Goal: Information Seeking & Learning: Learn about a topic

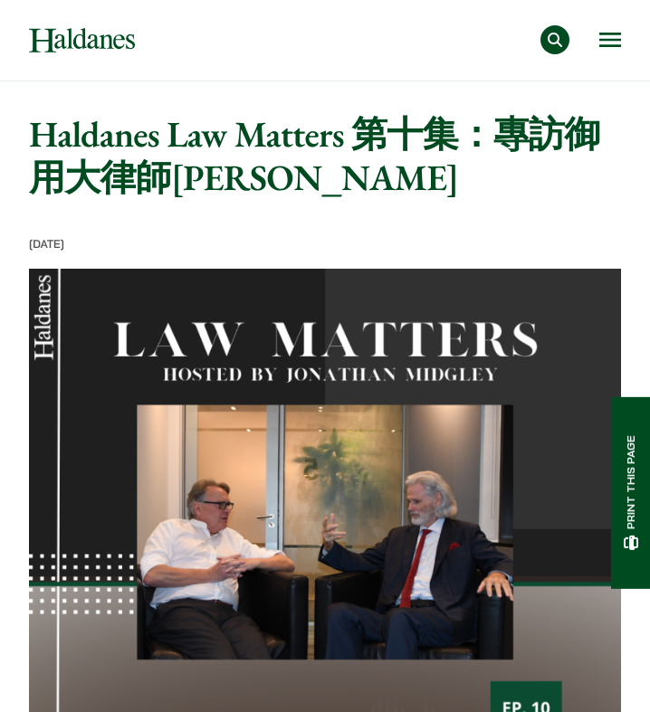
click at [614, 38] on button "Open menu" at bounding box center [610, 40] width 22 height 14
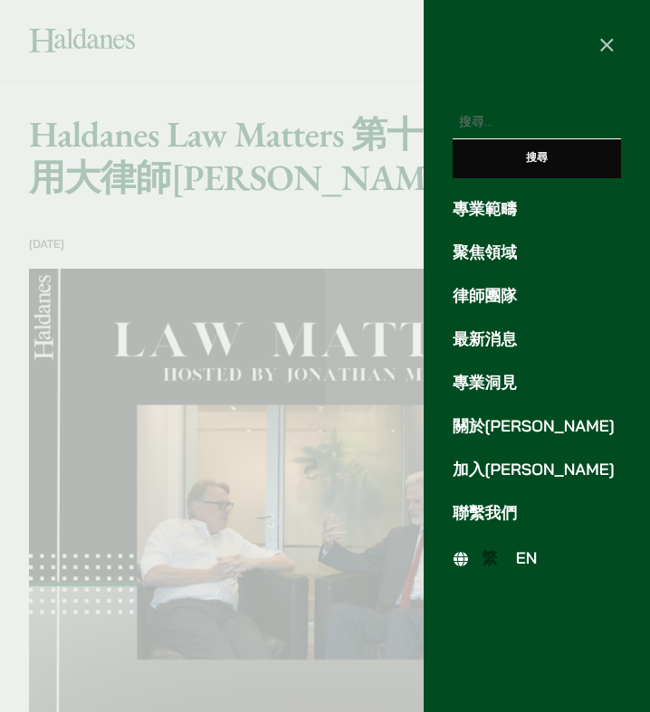
click at [481, 302] on link "律師團隊" at bounding box center [536, 296] width 168 height 24
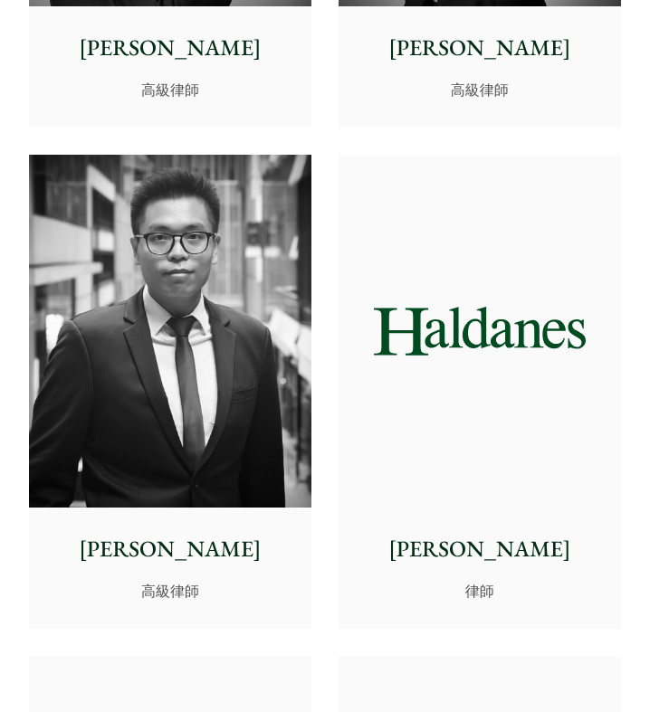
scroll to position [5854, 0]
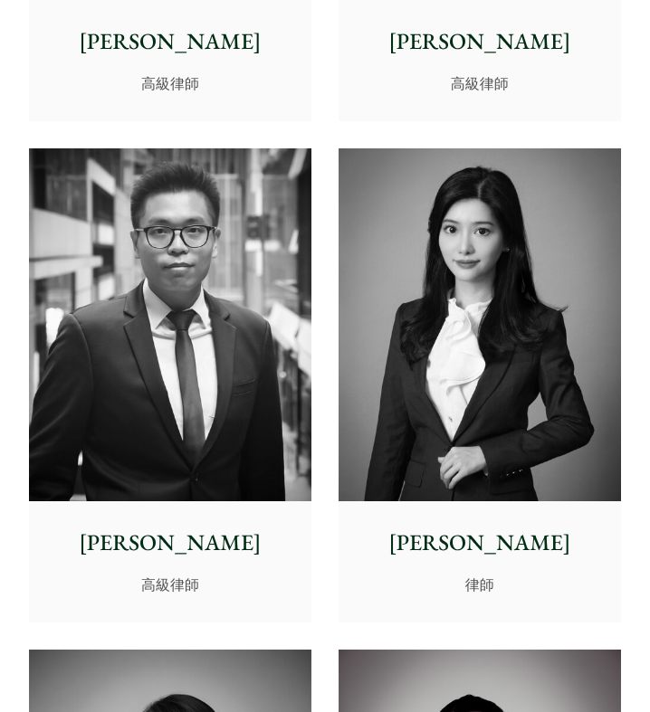
click at [469, 414] on img at bounding box center [479, 324] width 282 height 353
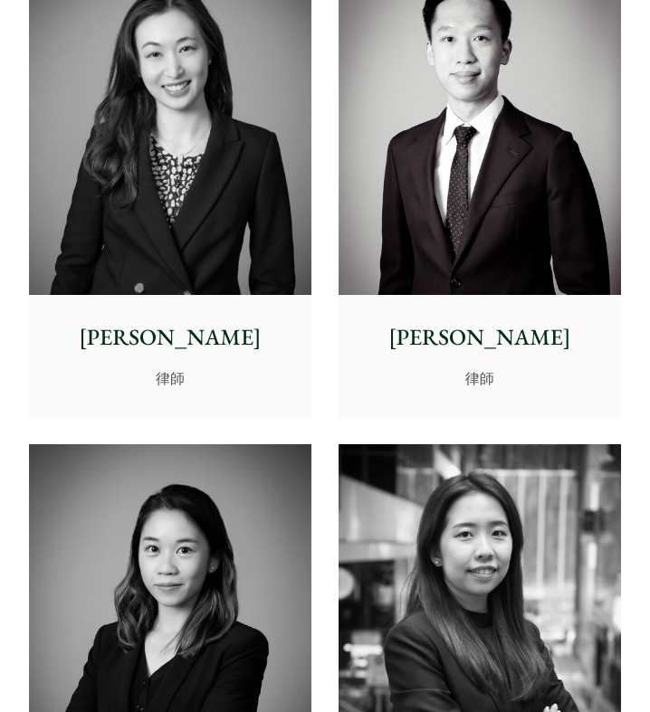
scroll to position [7409, 0]
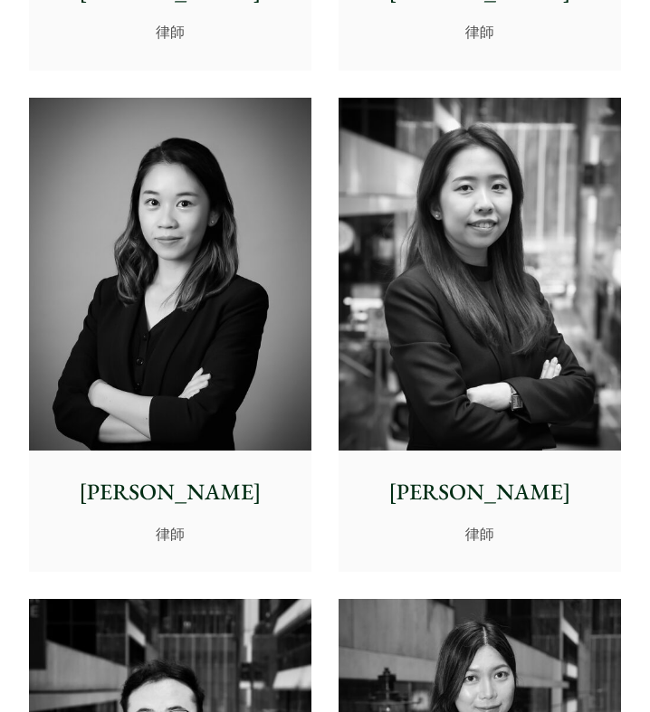
click at [214, 352] on img at bounding box center [170, 274] width 282 height 353
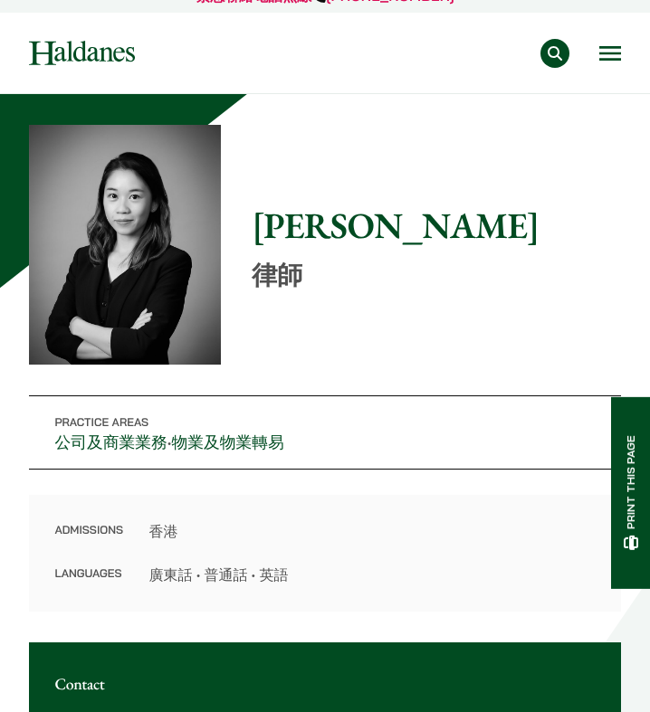
scroll to position [48, 0]
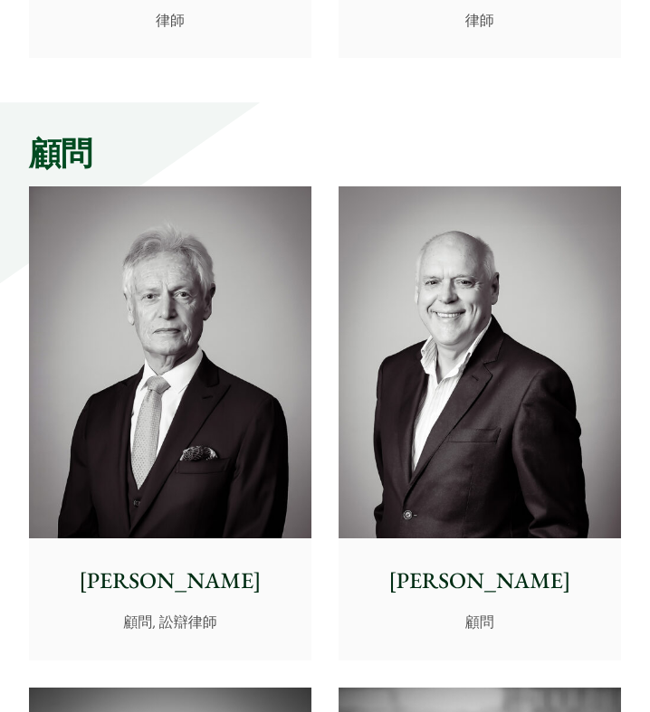
scroll to position [9433, 0]
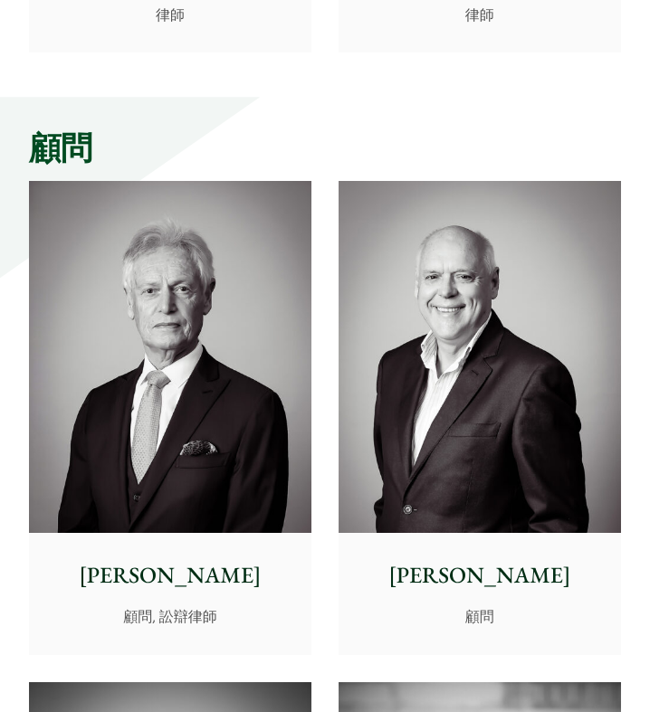
click at [507, 459] on img at bounding box center [479, 357] width 282 height 353
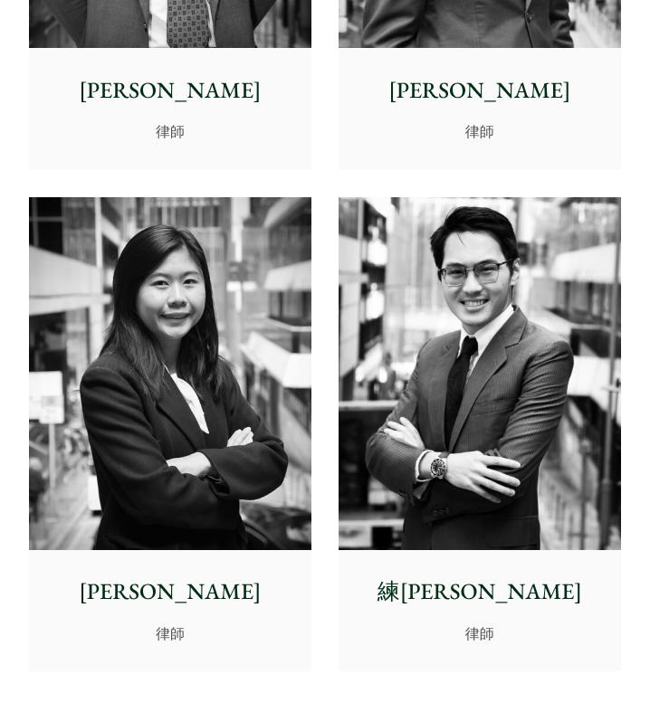
click at [516, 442] on img at bounding box center [479, 373] width 282 height 353
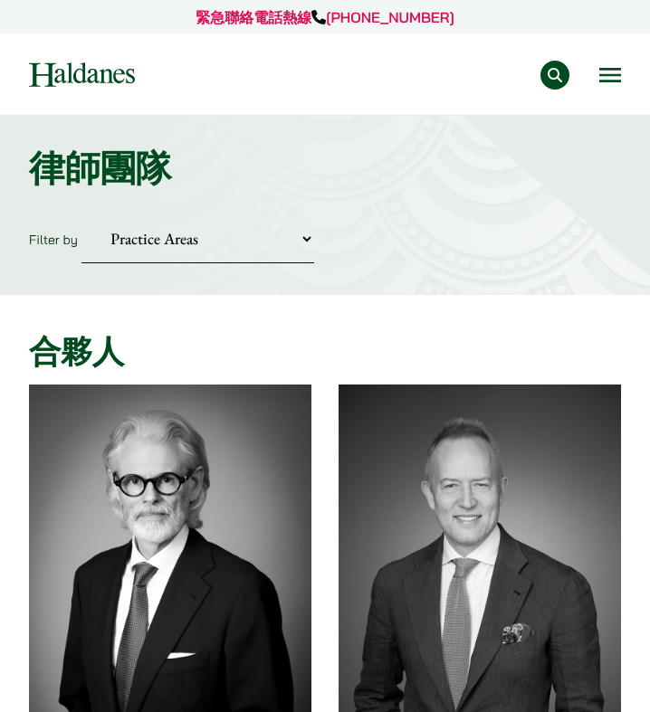
click at [223, 236] on select "Practice Areas 傳媒、娛樂及體育事務 公司及商業業務 刑事辯護 反壟斷和競爭法 婚姻及家事法 欺詐、資產追踪和追討 民事訴訟及爭議解決 物業及物…" at bounding box center [197, 238] width 233 height 49
select select "media-entertainment-sports-tc"
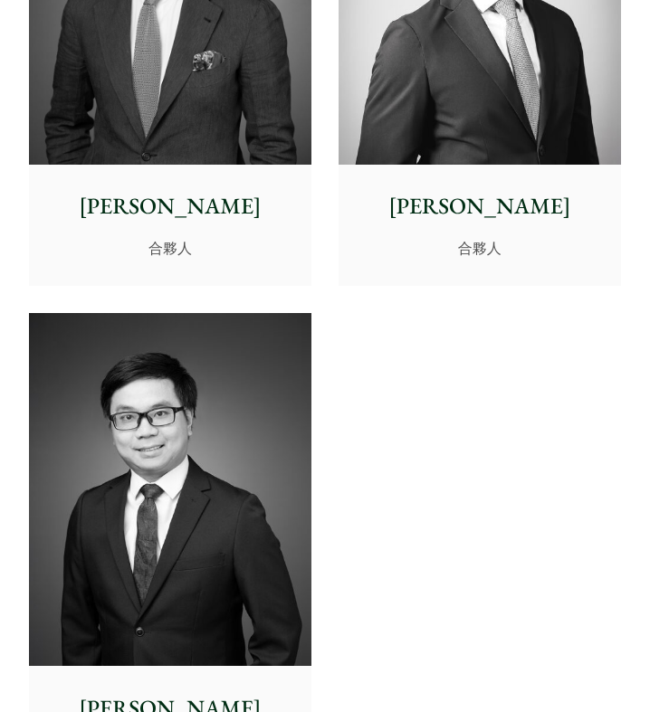
scroll to position [703, 0]
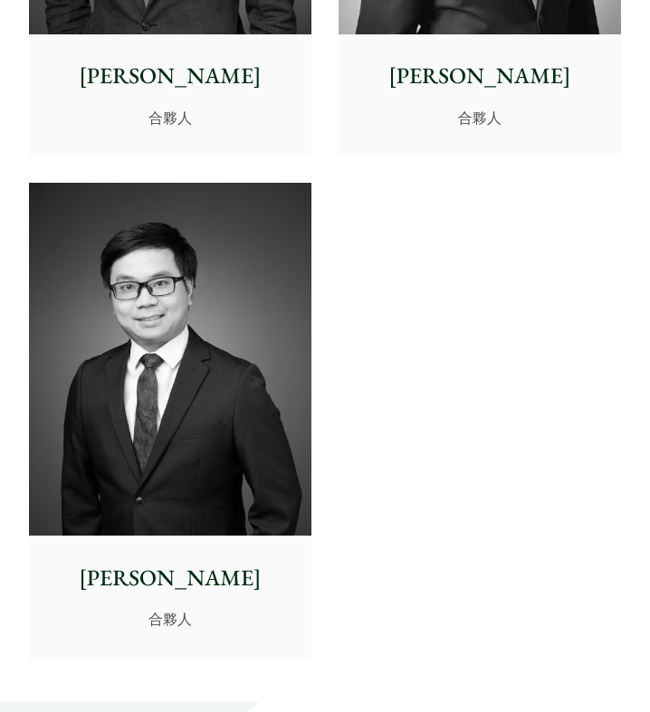
click at [235, 592] on p "梁凱然" at bounding box center [170, 578] width 256 height 33
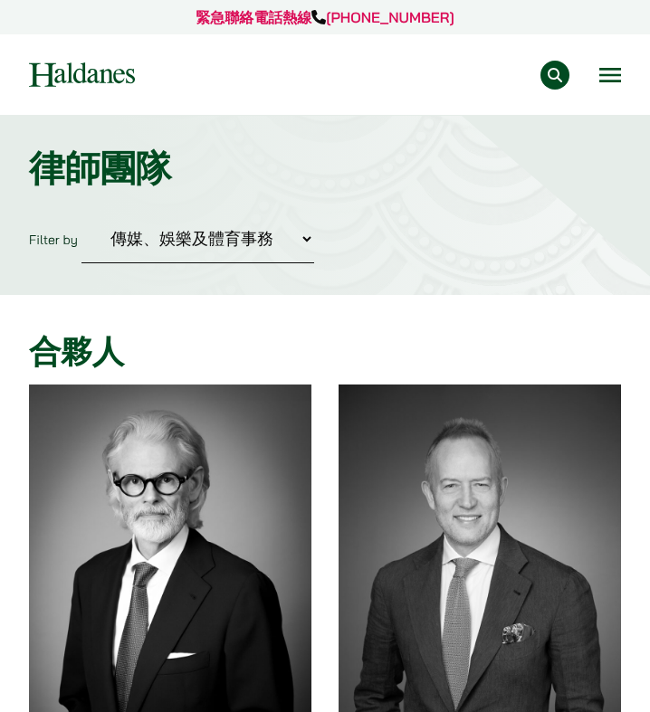
select select "media-entertainment-sports-tc"
click at [595, 71] on div "專業範疇 反壟斷和競爭法 民事訴訟及爭議解決 公司及商業業務 刑事辯護 欺詐、資產追踪和追討 知識產權 婚姻及家事法 傳媒、娛樂及體育事務 私人客戶 物業及物…" at bounding box center [391, 75] width 459 height 29
click at [603, 77] on button "Open menu" at bounding box center [610, 75] width 22 height 14
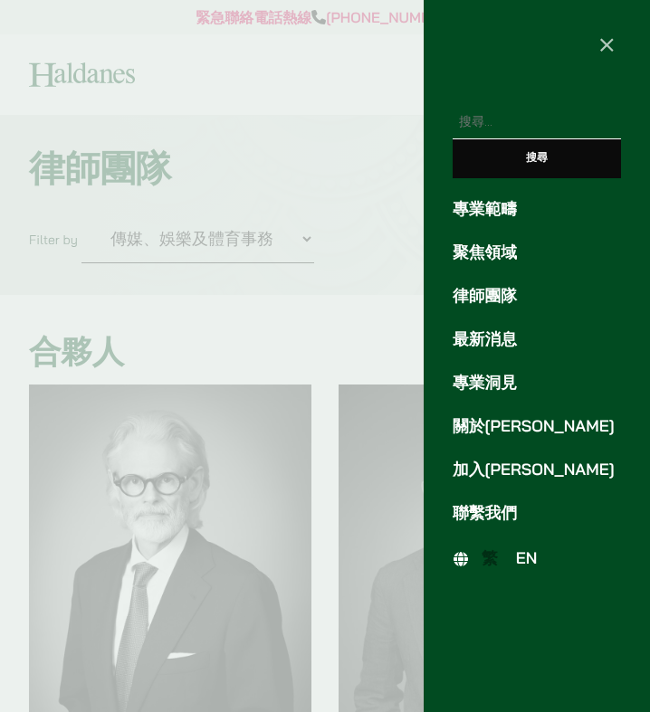
click at [529, 555] on span "EN" at bounding box center [527, 558] width 22 height 20
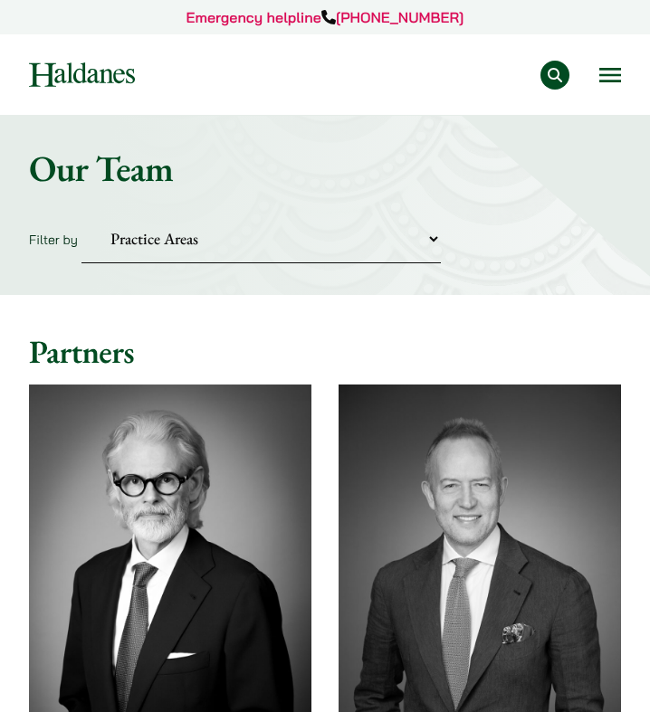
click at [614, 82] on button "Open menu" at bounding box center [610, 75] width 22 height 14
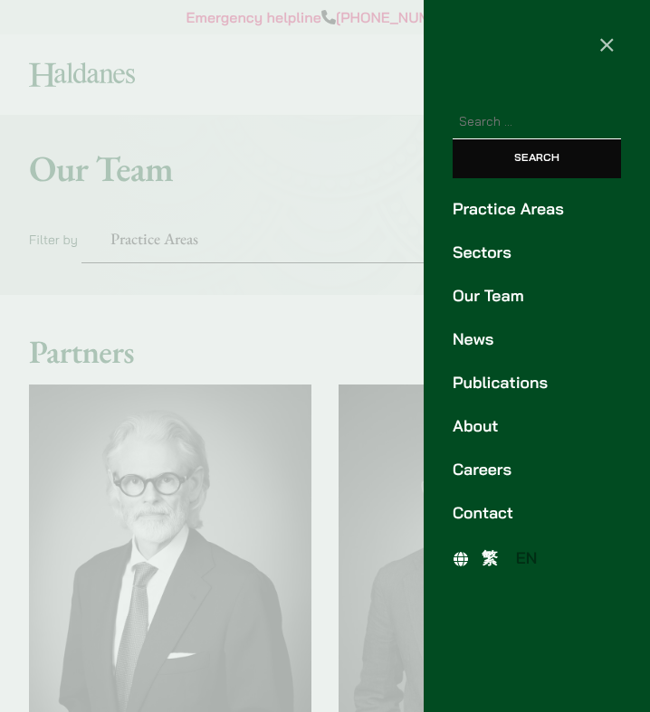
click at [487, 472] on link "Careers" at bounding box center [536, 470] width 168 height 24
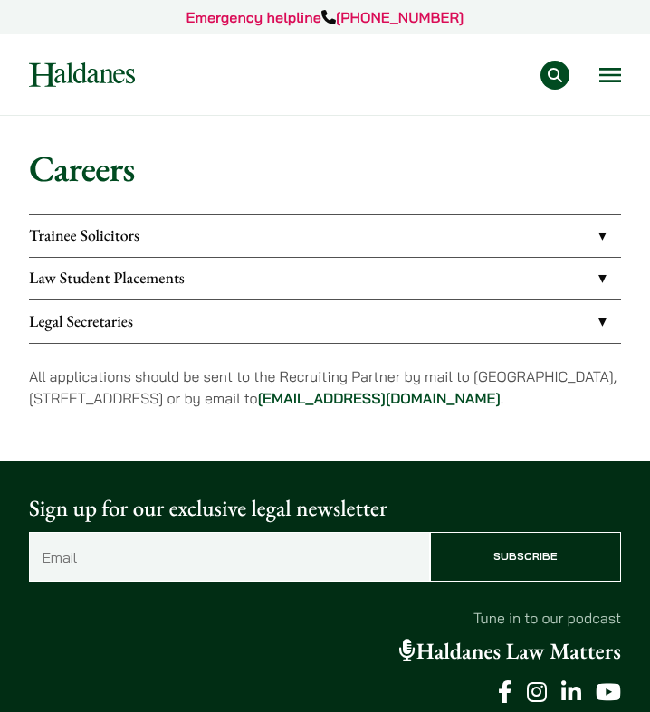
click at [281, 239] on link "Trainee Solicitors" at bounding box center [325, 236] width 592 height 42
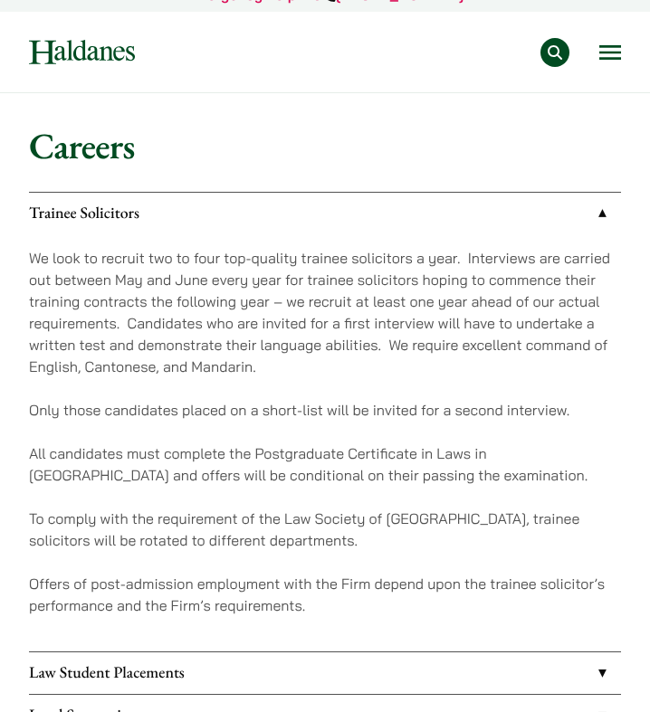
scroll to position [18, 0]
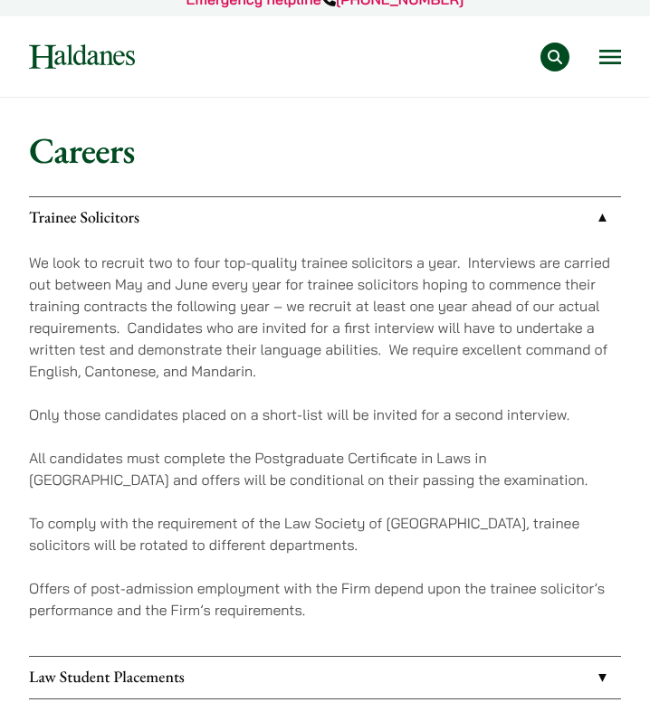
drag, startPoint x: 124, startPoint y: 267, endPoint x: 176, endPoint y: 350, distance: 98.4
click at [176, 350] on p "We look to recruit two to four top-quality trainee solicitors a year. Interview…" at bounding box center [325, 317] width 592 height 130
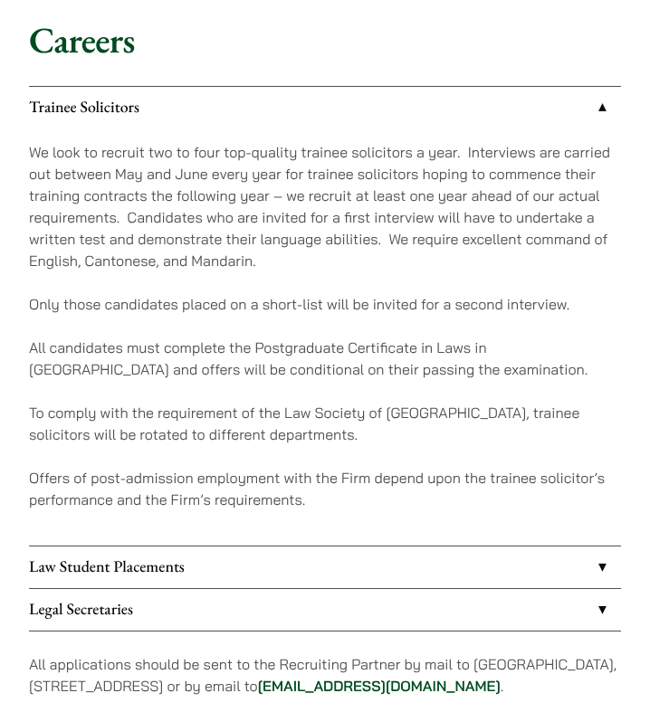
scroll to position [129, 0]
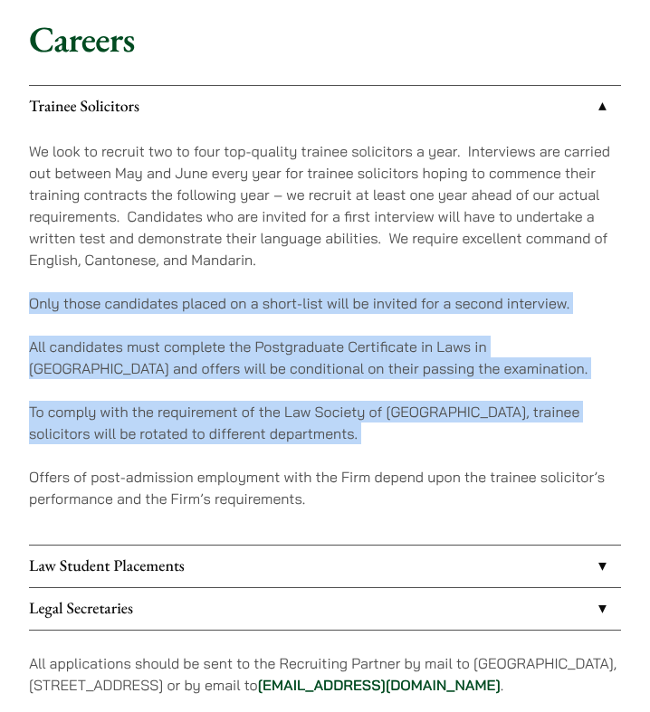
drag, startPoint x: 21, startPoint y: 306, endPoint x: 253, endPoint y: 449, distance: 273.0
click at [254, 449] on div "Careers Trainee Solicitors We look to recruit two to four top-quality trainee s…" at bounding box center [325, 367] width 650 height 700
click at [253, 449] on div "We look to recruit two to four top-quality trainee solicitors a year. Interview…" at bounding box center [325, 336] width 592 height 416
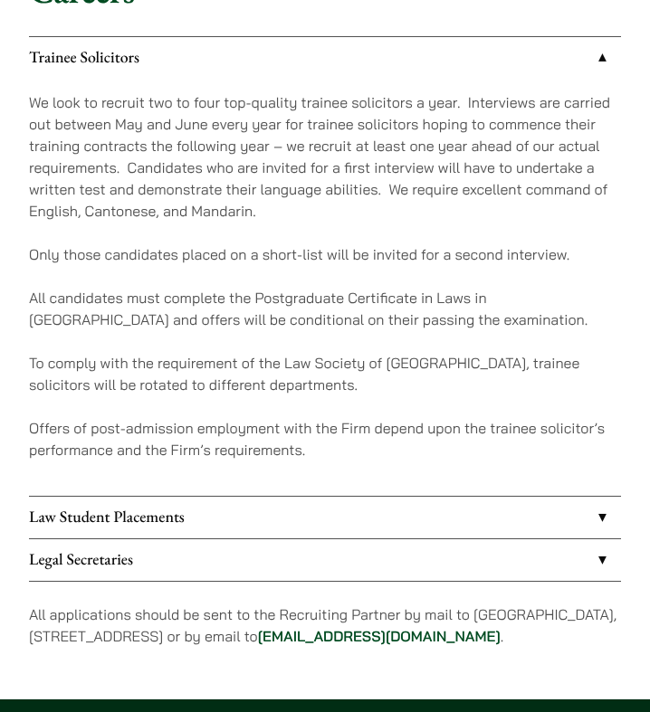
scroll to position [175, 0]
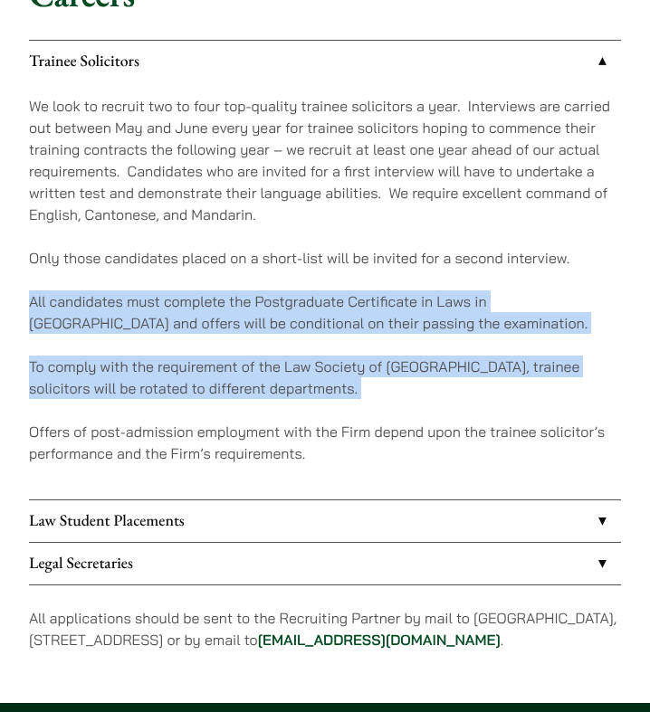
drag, startPoint x: 27, startPoint y: 309, endPoint x: 327, endPoint y: 411, distance: 316.4
click at [327, 411] on div "Careers Trainee Solicitors We look to recruit two to four top-quality trainee s…" at bounding box center [325, 322] width 650 height 700
click at [327, 411] on div "We look to recruit two to four top-quality trainee solicitors a year. Interview…" at bounding box center [325, 290] width 592 height 416
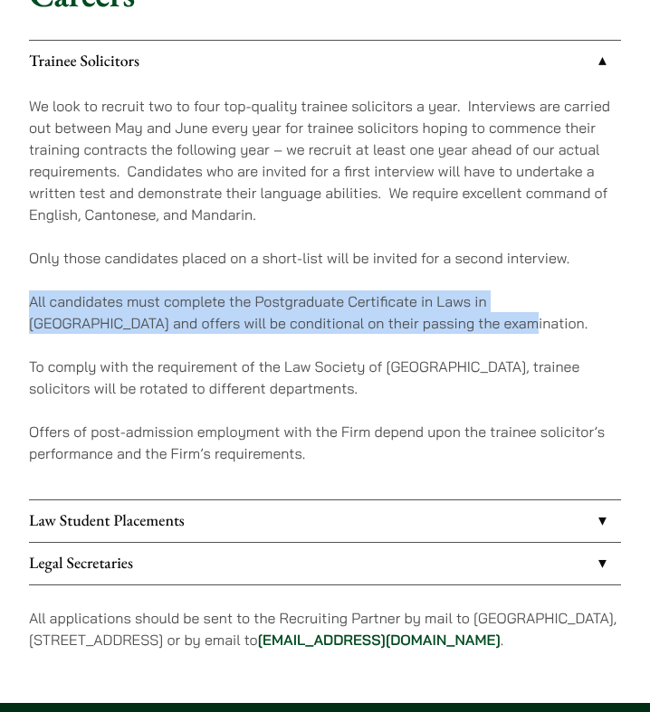
drag, startPoint x: 24, startPoint y: 299, endPoint x: 444, endPoint y: 324, distance: 420.5
click at [444, 324] on div "Careers Trainee Solicitors We look to recruit two to four top-quality trainee s…" at bounding box center [325, 322] width 650 height 700
click at [444, 324] on p "All candidates must complete the Postgraduate Certificate in Laws in [GEOGRAPHI…" at bounding box center [325, 311] width 592 height 43
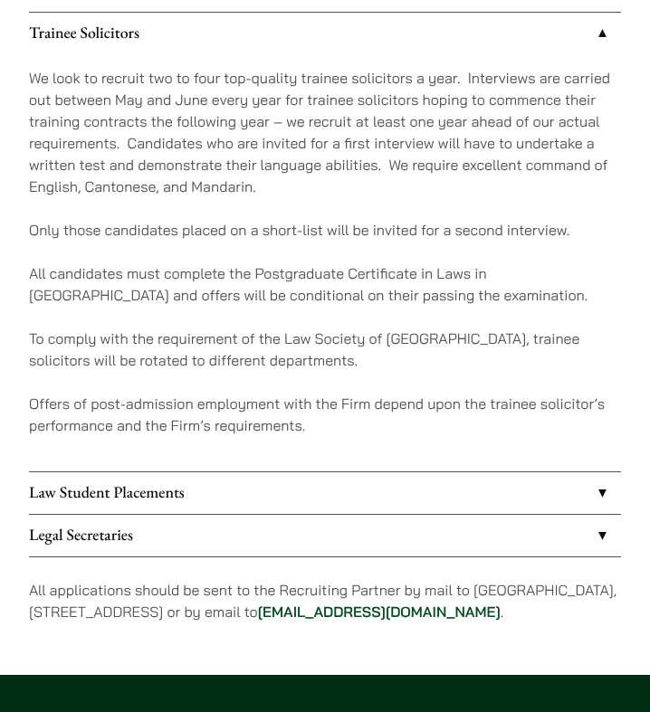
scroll to position [215, 0]
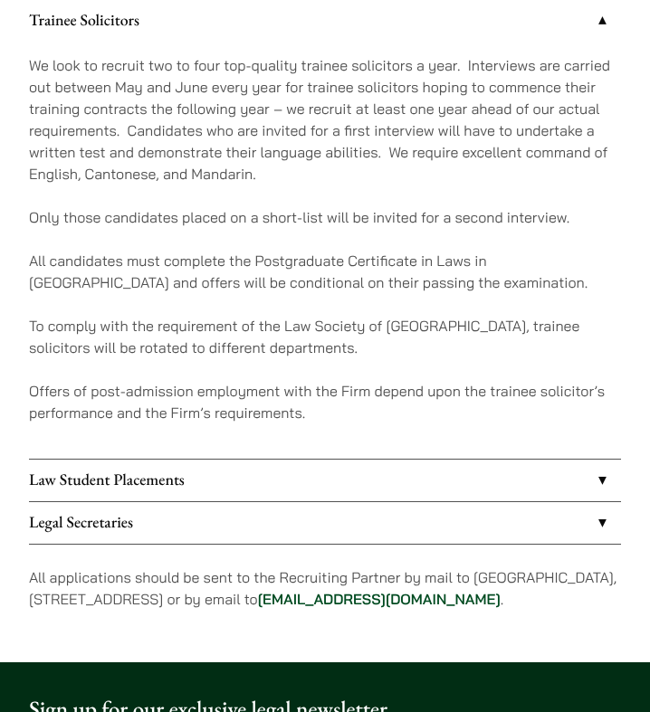
click at [412, 475] on link "Law Student Placements" at bounding box center [325, 481] width 592 height 42
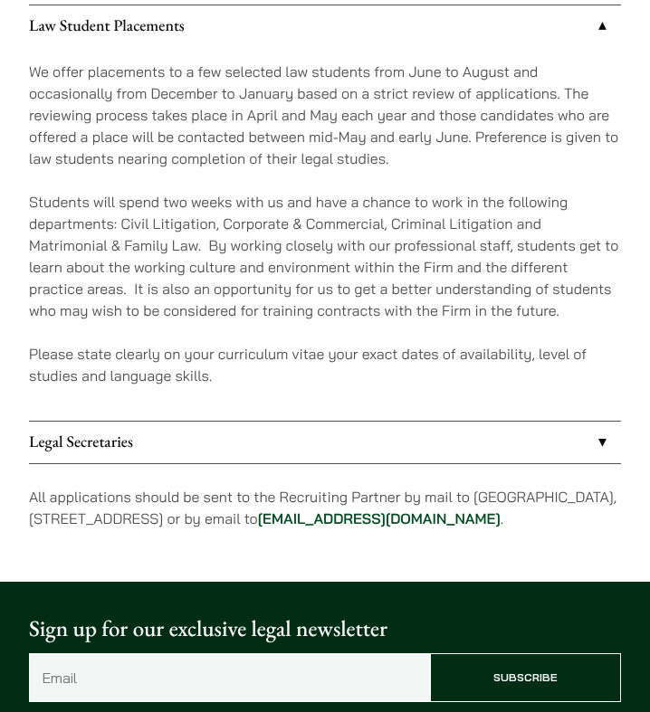
scroll to position [247, 0]
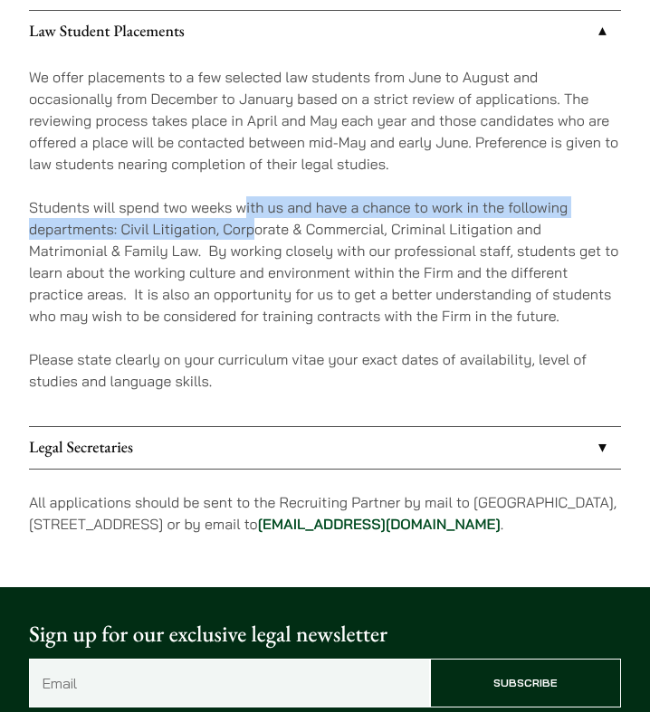
drag, startPoint x: 246, startPoint y: 211, endPoint x: 255, endPoint y: 237, distance: 27.8
click at [255, 237] on p "Students will spend two weeks with us and have a chance to work in the followin…" at bounding box center [325, 261] width 592 height 130
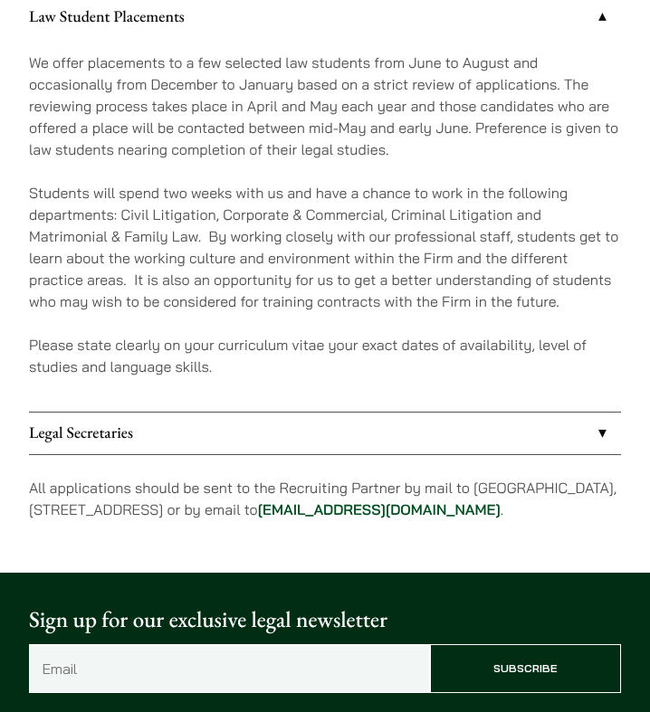
scroll to position [288, 0]
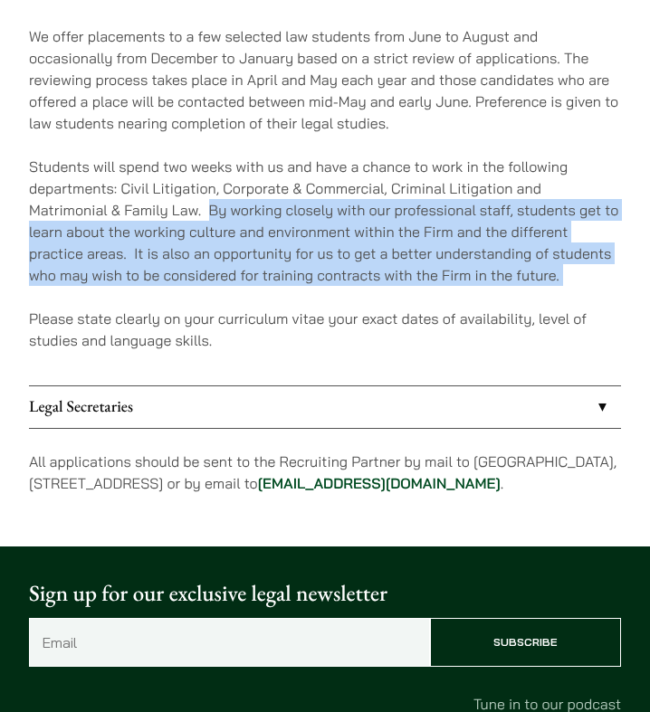
drag, startPoint x: 212, startPoint y: 204, endPoint x: 287, endPoint y: 299, distance: 121.8
click at [287, 299] on div "We offer placements to a few selected law students from June to August and occa…" at bounding box center [325, 198] width 592 height 373
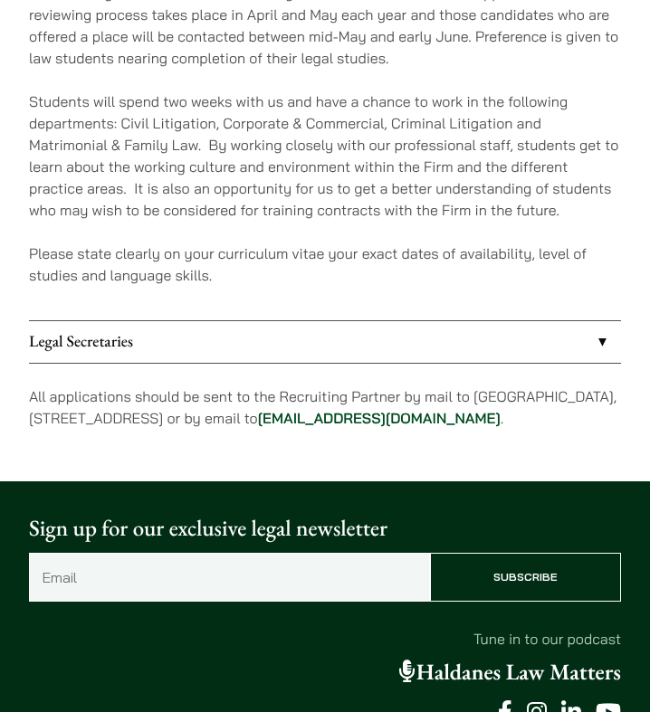
scroll to position [354, 0]
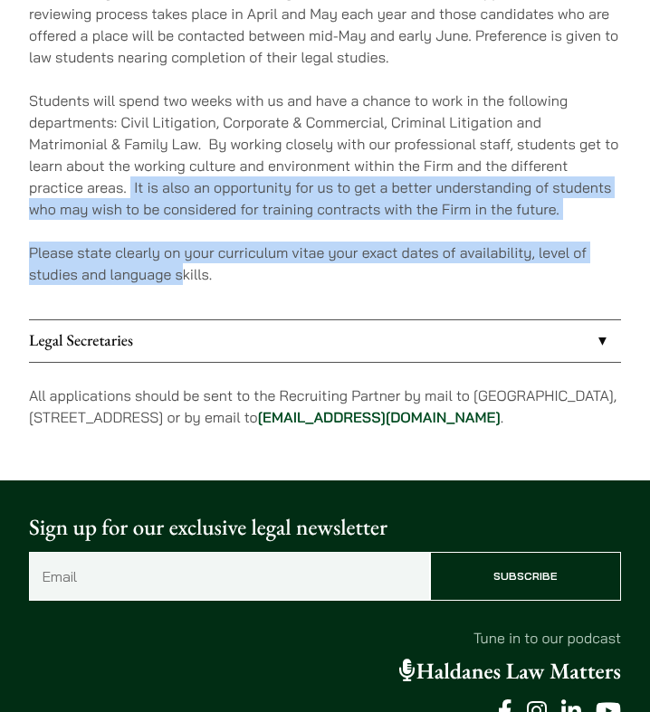
drag, startPoint x: 143, startPoint y: 196, endPoint x: 185, endPoint y: 277, distance: 90.6
click at [185, 277] on div "We offer placements to a few selected law students from June to August and occa…" at bounding box center [325, 132] width 592 height 373
click at [185, 277] on p "Please state clearly on your curriculum vitae your exact dates of availability,…" at bounding box center [325, 263] width 592 height 43
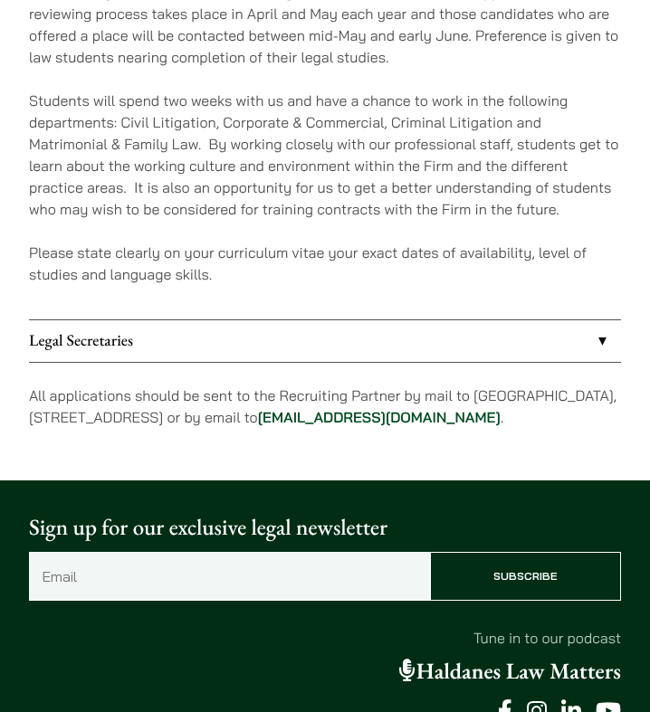
click at [177, 331] on link "Legal Secretaries" at bounding box center [325, 341] width 592 height 42
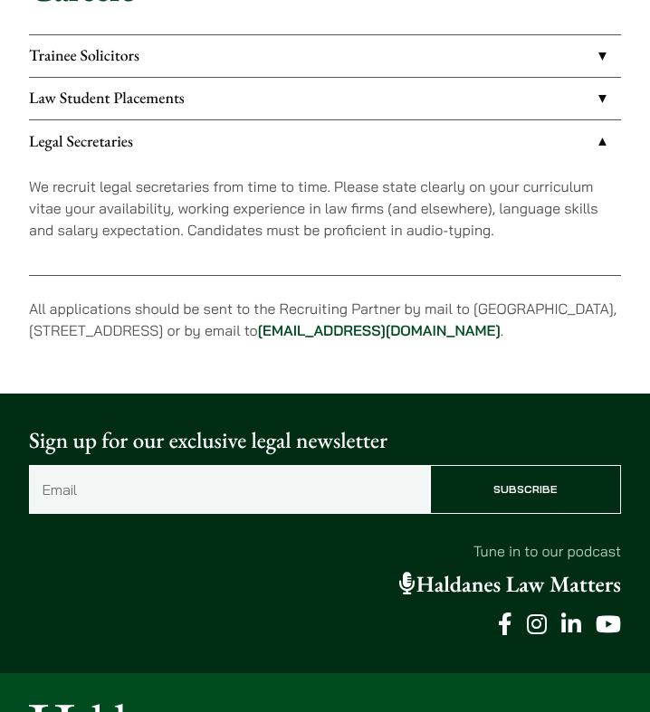
scroll to position [135, 0]
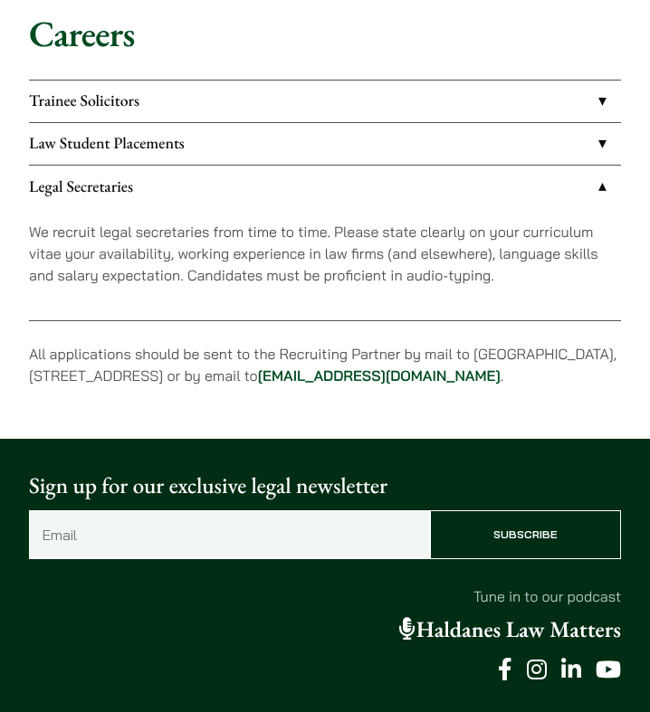
click at [162, 195] on link "Legal Secretaries" at bounding box center [325, 187] width 592 height 42
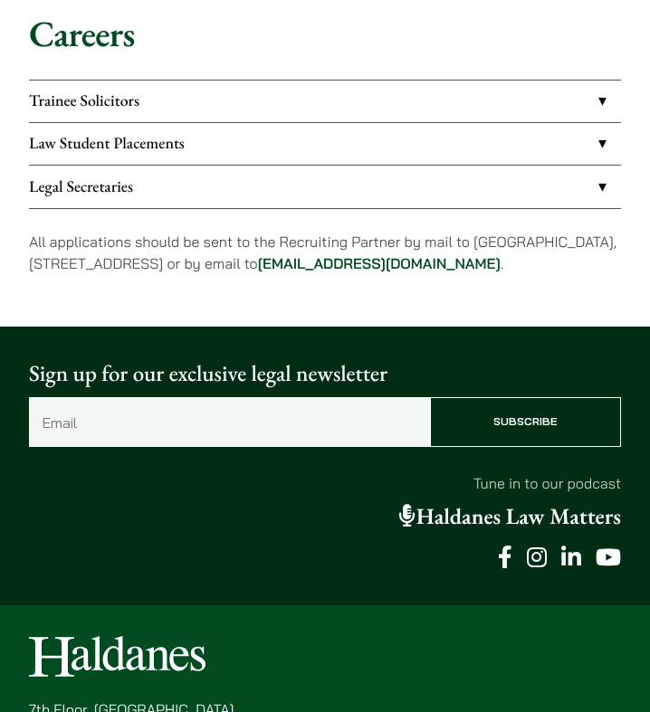
click at [153, 156] on link "Law Student Placements" at bounding box center [325, 144] width 592 height 42
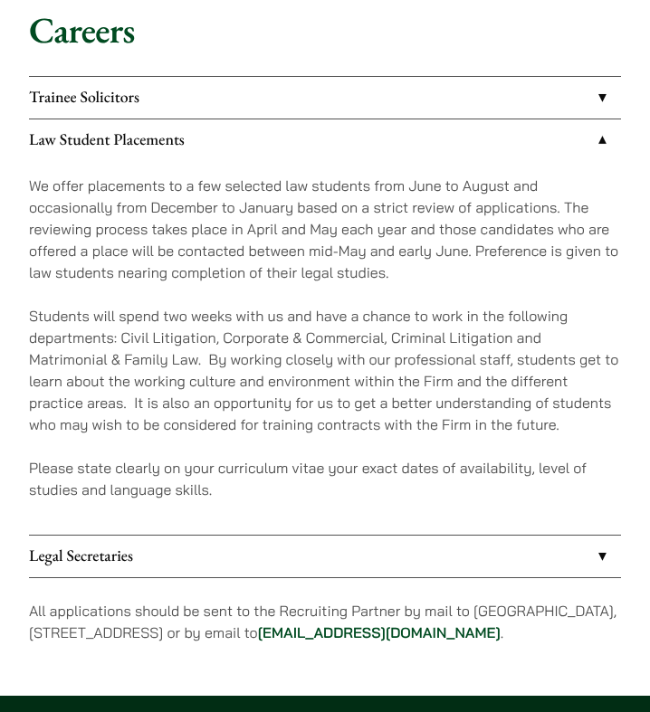
scroll to position [138, 0]
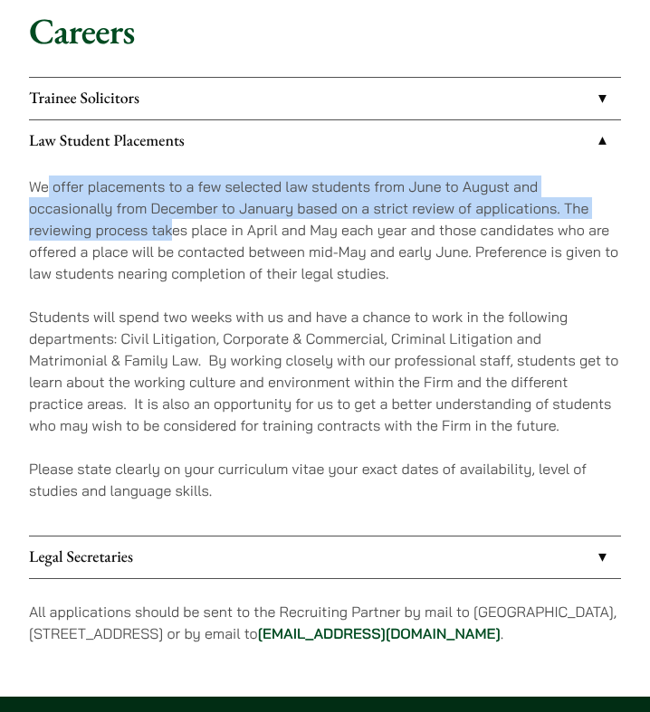
drag, startPoint x: 44, startPoint y: 183, endPoint x: 175, endPoint y: 233, distance: 139.5
click at [175, 233] on p "We offer placements to a few selected law students from June to August and occa…" at bounding box center [325, 230] width 592 height 109
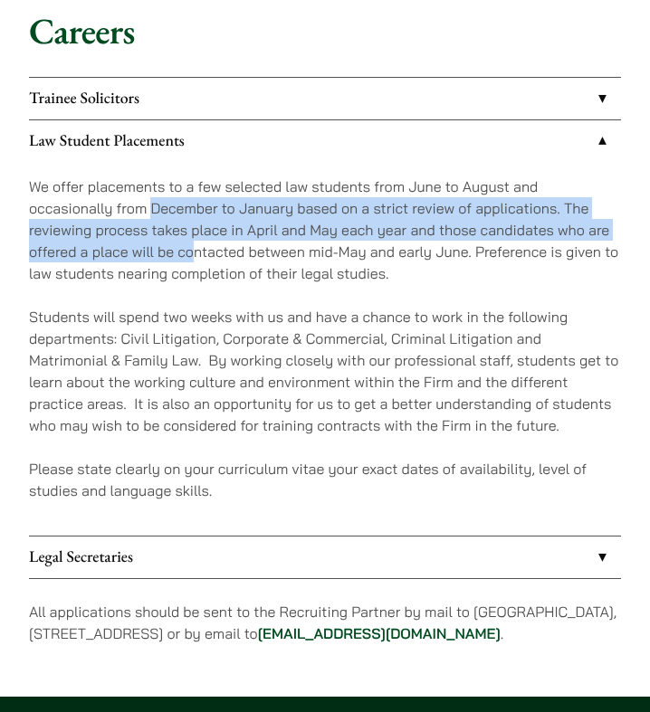
drag, startPoint x: 149, startPoint y: 218, endPoint x: 190, endPoint y: 245, distance: 48.9
click at [190, 245] on p "We offer placements to a few selected law students from June to August and occa…" at bounding box center [325, 230] width 592 height 109
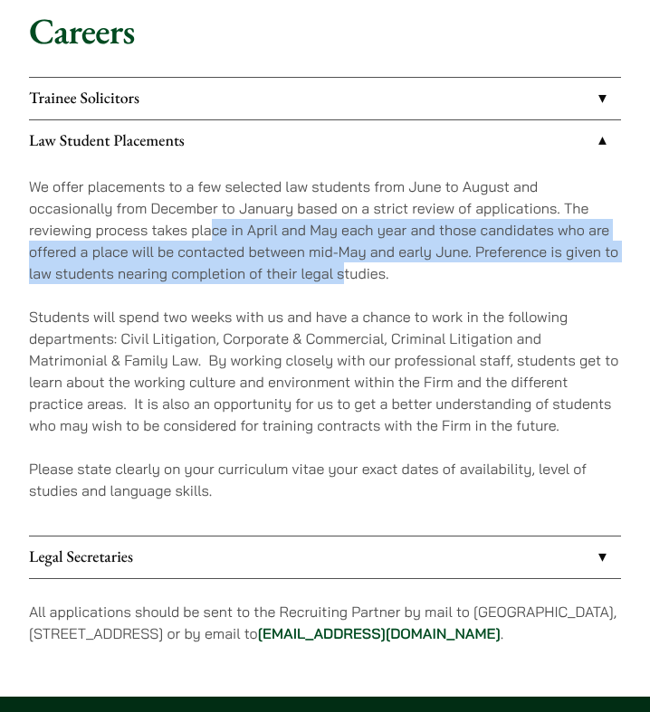
drag, startPoint x: 211, startPoint y: 235, endPoint x: 340, endPoint y: 272, distance: 134.6
click at [341, 272] on p "We offer placements to a few selected law students from June to August and occa…" at bounding box center [325, 230] width 592 height 109
click at [340, 272] on p "We offer placements to a few selected law students from June to August and occa…" at bounding box center [325, 230] width 592 height 109
drag, startPoint x: 374, startPoint y: 275, endPoint x: 237, endPoint y: 235, distance: 142.3
click at [236, 235] on p "We offer placements to a few selected law students from June to August and occa…" at bounding box center [325, 230] width 592 height 109
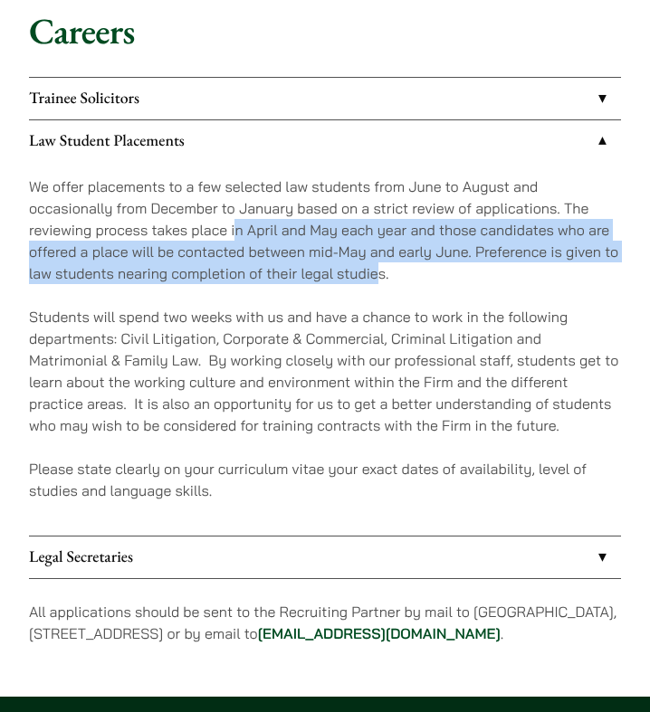
click at [237, 235] on p "We offer placements to a few selected law students from June to August and occa…" at bounding box center [325, 230] width 592 height 109
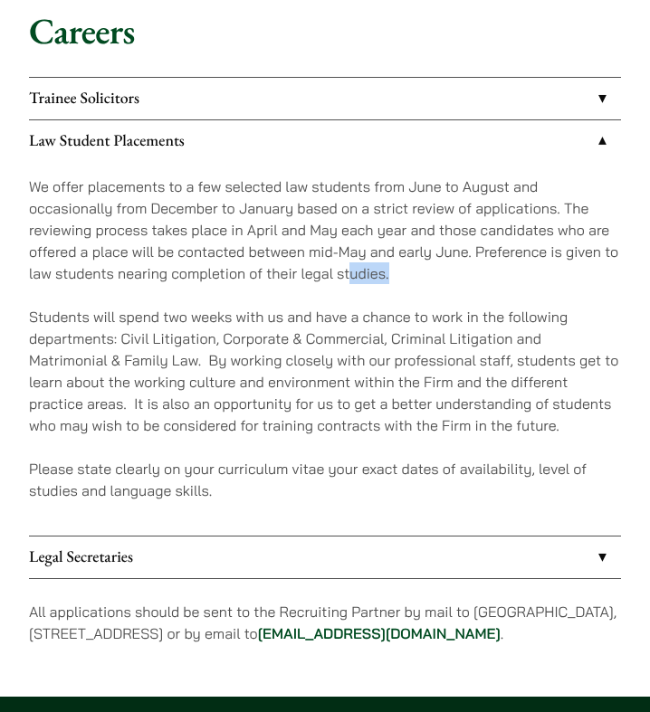
drag, startPoint x: 393, startPoint y: 279, endPoint x: 351, endPoint y: 279, distance: 41.6
click at [351, 279] on p "We offer placements to a few selected law students from June to August and occa…" at bounding box center [325, 230] width 592 height 109
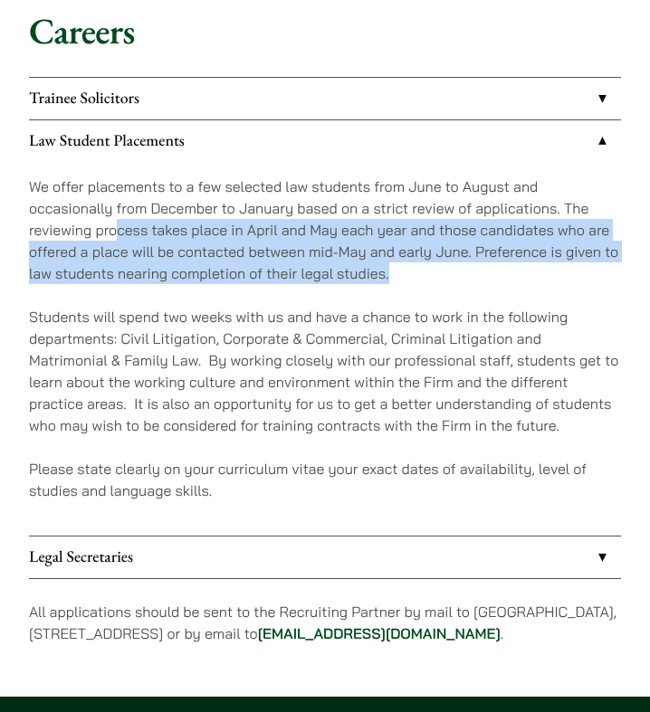
drag, startPoint x: 394, startPoint y: 273, endPoint x: 119, endPoint y: 226, distance: 279.0
click at [119, 226] on p "We offer placements to a few selected law students from June to August and occa…" at bounding box center [325, 230] width 592 height 109
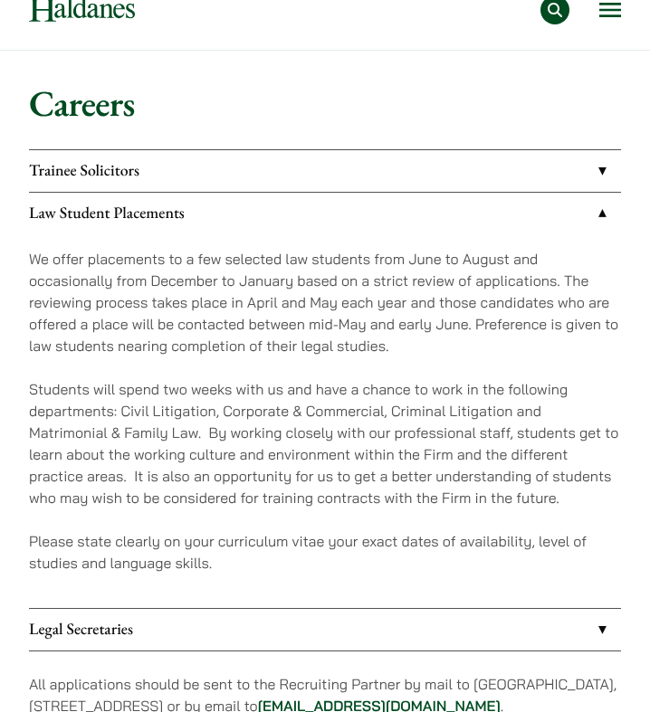
scroll to position [162, 0]
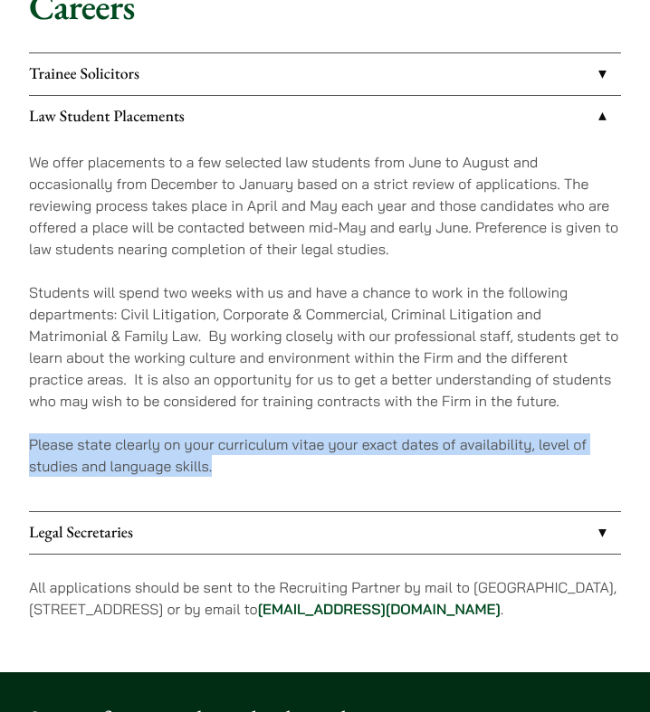
drag, startPoint x: 25, startPoint y: 444, endPoint x: 247, endPoint y: 483, distance: 225.1
click at [247, 483] on div "Careers Trainee Solicitors We look to recruit two to four top-quality trainee s…" at bounding box center [325, 313] width 650 height 657
click at [247, 483] on div "We offer placements to a few selected law students from June to August and occa…" at bounding box center [325, 324] width 592 height 373
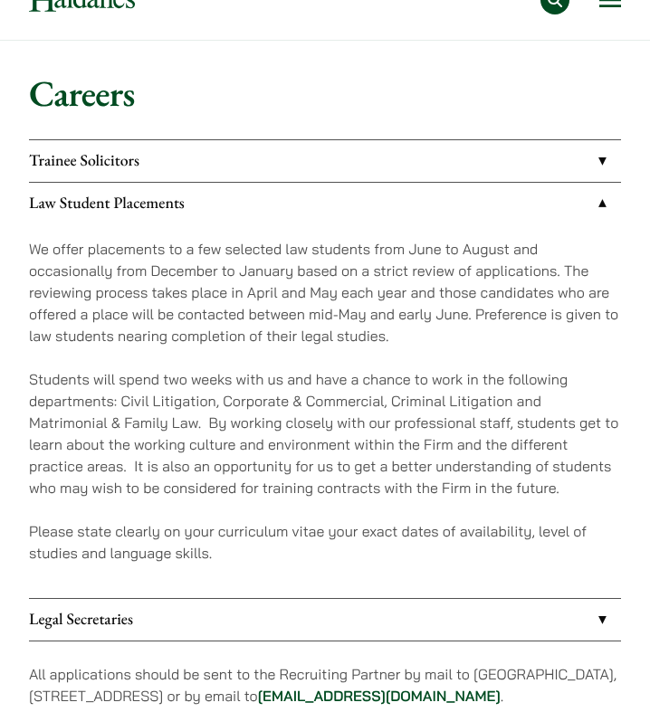
scroll to position [0, 0]
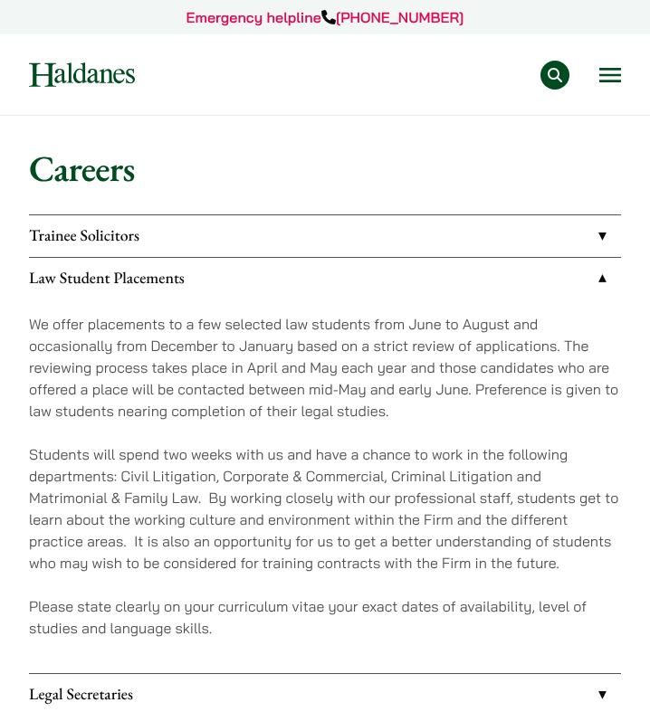
click at [273, 245] on link "Trainee Solicitors" at bounding box center [325, 236] width 592 height 42
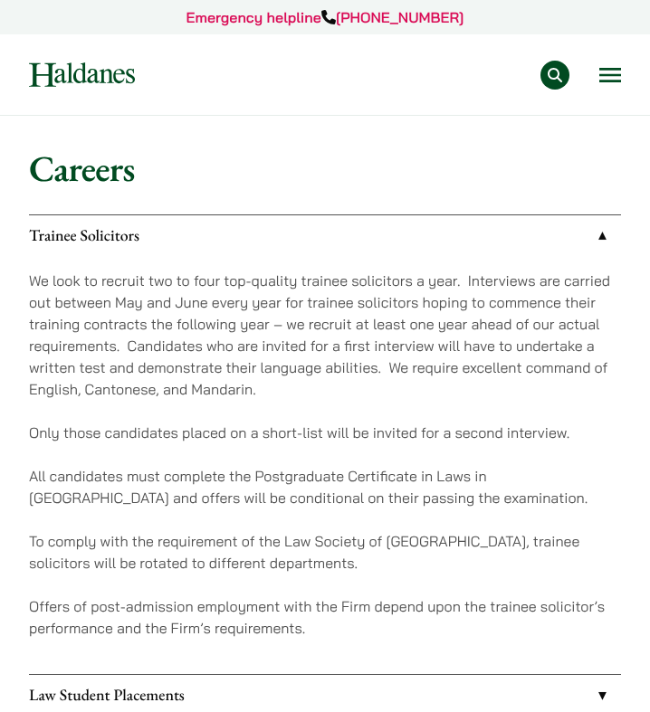
click at [271, 247] on link "Trainee Solicitors" at bounding box center [325, 236] width 592 height 42
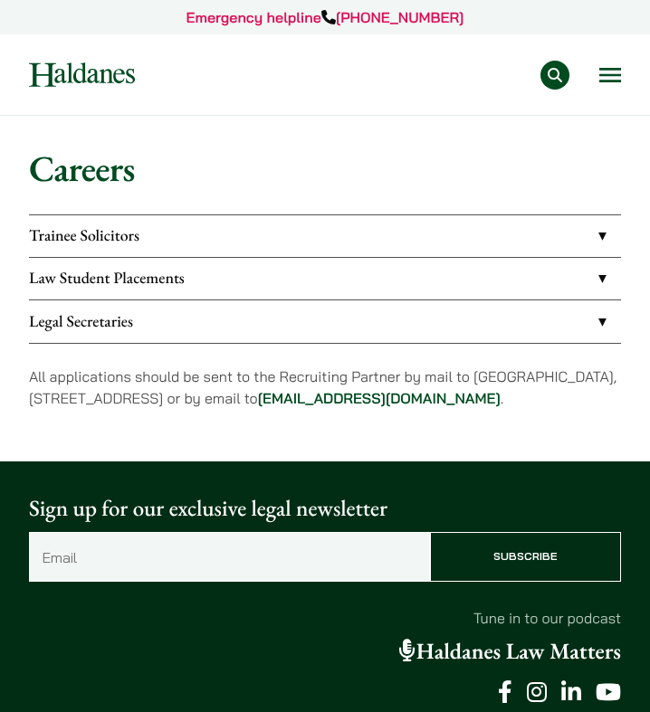
click at [251, 255] on link "Trainee Solicitors" at bounding box center [325, 236] width 592 height 42
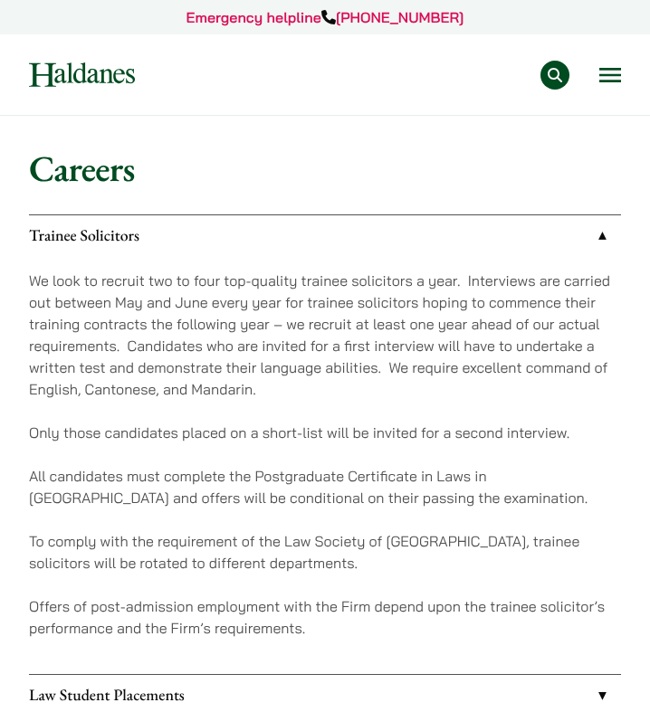
click at [251, 252] on link "Trainee Solicitors" at bounding box center [325, 236] width 592 height 42
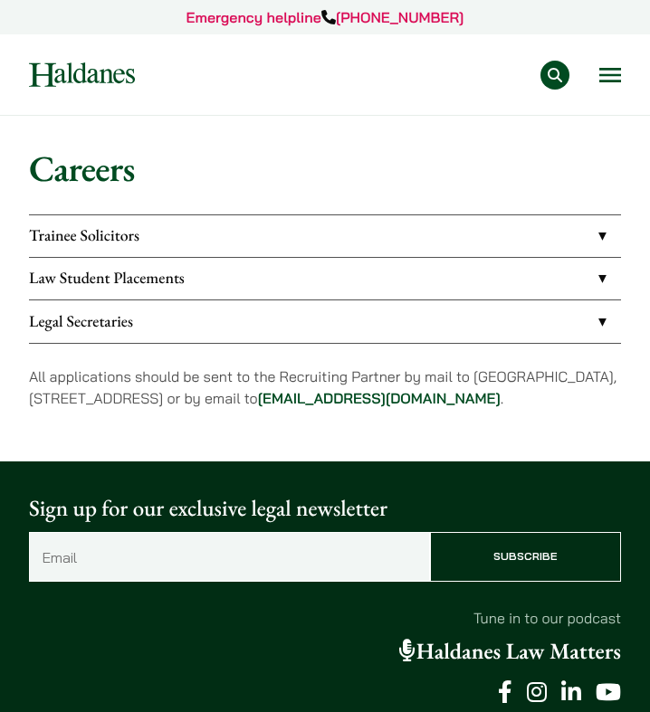
click at [596, 69] on div "Practice Areas Antitrust and Competition Law Civil Litigation & Dispute Resolut…" at bounding box center [391, 75] width 459 height 29
click at [601, 73] on button "Open menu" at bounding box center [610, 75] width 22 height 14
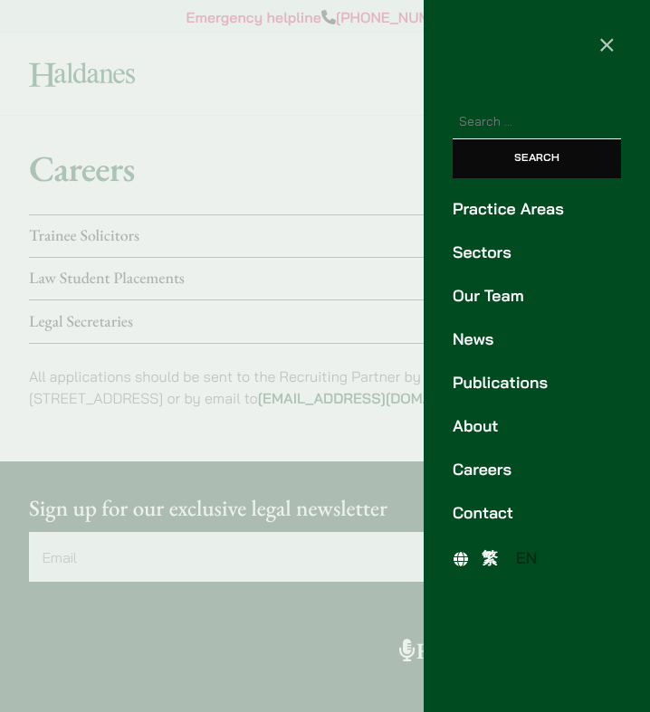
click at [473, 301] on link "Our Team" at bounding box center [536, 296] width 168 height 24
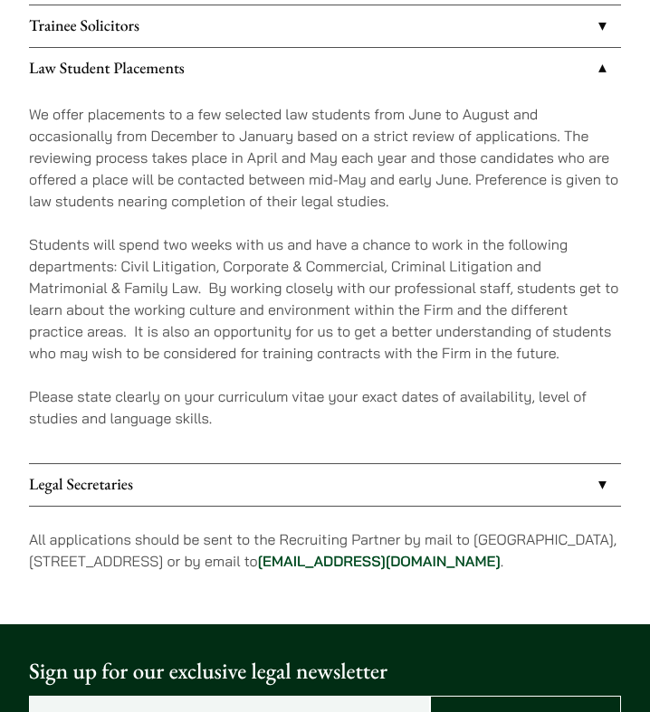
scroll to position [214, 0]
